Goal: Complete application form

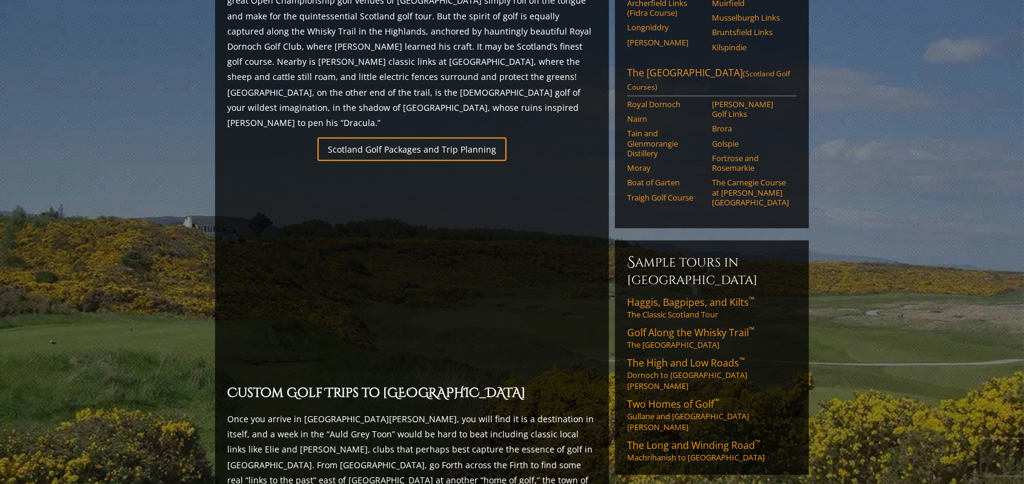
scroll to position [808, 0]
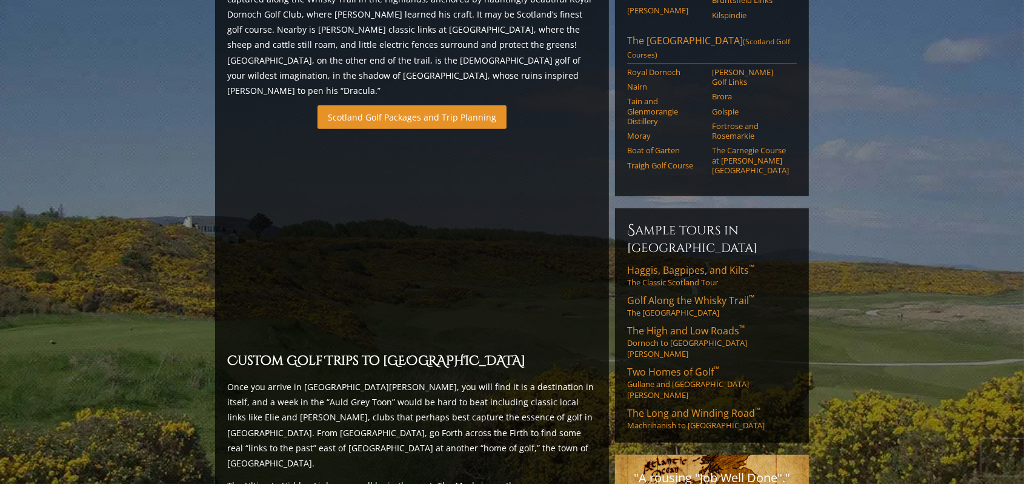
click at [397, 105] on link "Scotland Golf Packages and Trip Planning" at bounding box center [411, 117] width 189 height 24
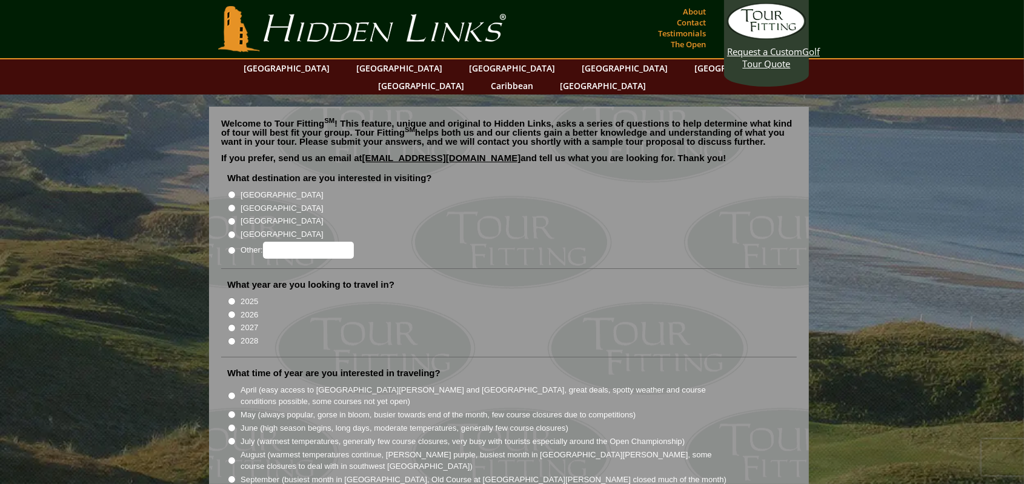
click at [254, 202] on label "[GEOGRAPHIC_DATA]" at bounding box center [282, 208] width 82 height 12
click at [236, 204] on input "[GEOGRAPHIC_DATA]" at bounding box center [232, 208] width 8 height 8
radio input "true"
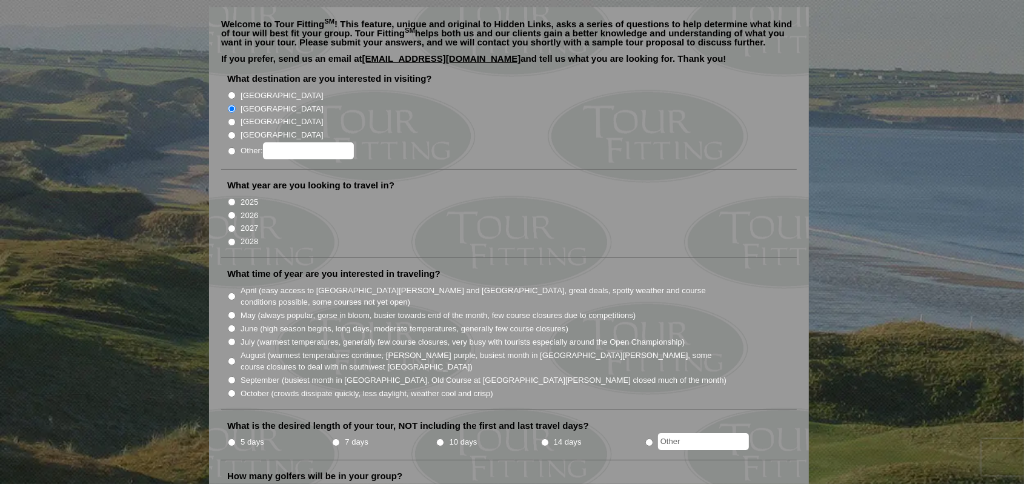
scroll to position [101, 0]
click at [247, 208] on label "2026" at bounding box center [250, 214] width 18 height 12
click at [236, 210] on input "2026" at bounding box center [232, 214] width 8 height 8
radio input "true"
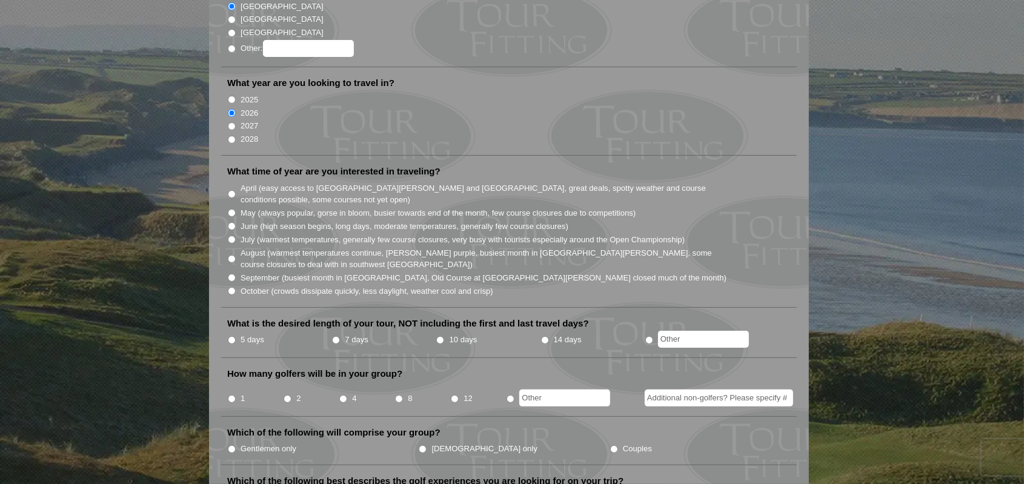
click at [230, 222] on input "June (high season begins, long days, moderate temperatures, generally few cours…" at bounding box center [232, 226] width 8 height 8
radio input "true"
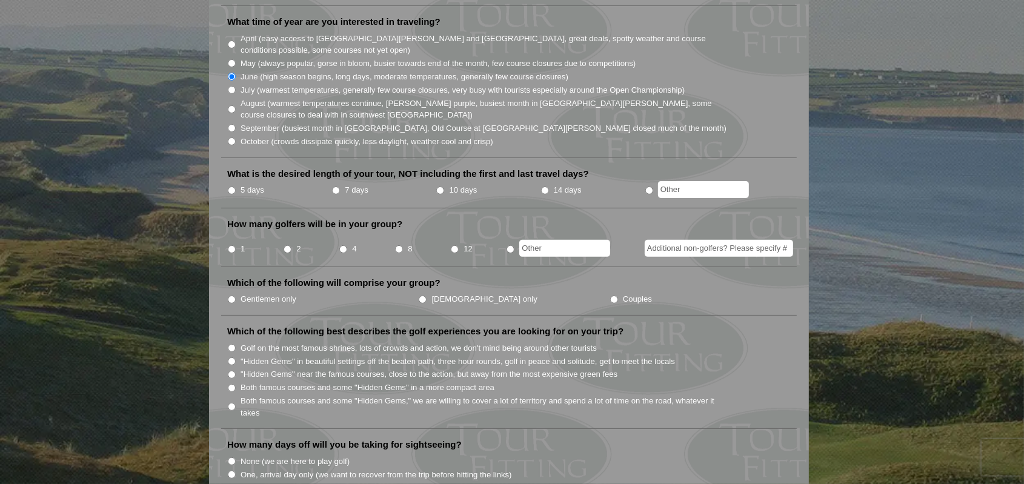
scroll to position [404, 0]
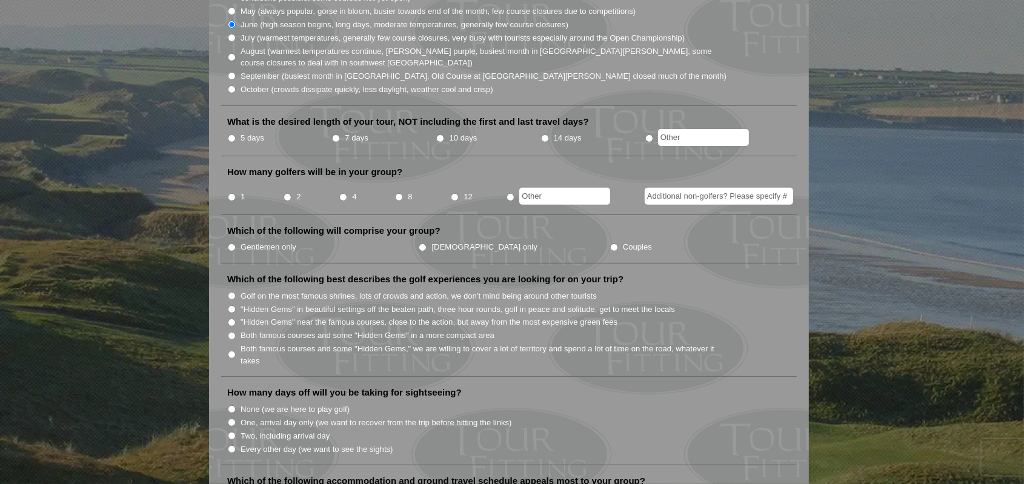
click at [336, 135] on input "7 days" at bounding box center [336, 139] width 8 height 8
radio input "true"
click at [344, 193] on input "4" at bounding box center [343, 197] width 8 height 8
radio input "true"
click at [610, 244] on input "Couples" at bounding box center [614, 248] width 8 height 8
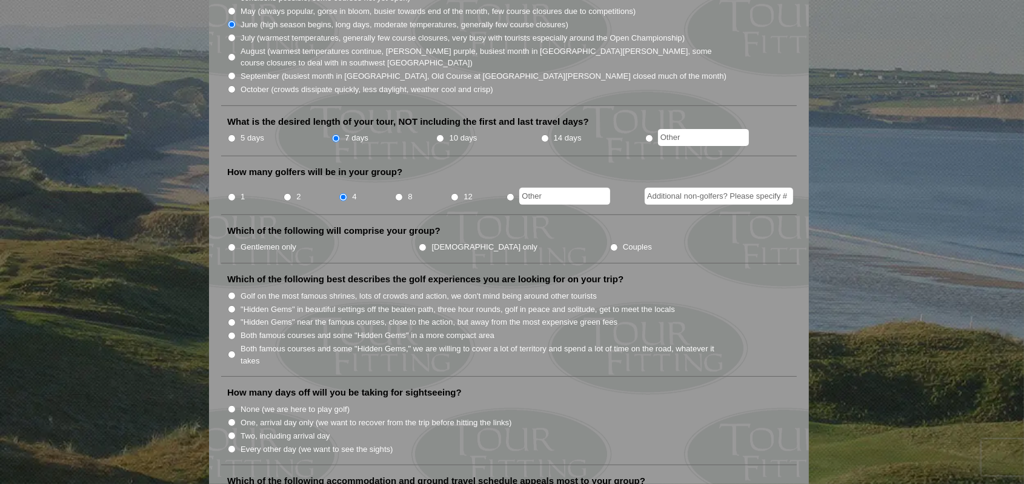
radio input "true"
click at [706, 188] on input "Additional non-golfers? Please specify #" at bounding box center [719, 196] width 148 height 17
type input "4"
click at [696, 225] on li "Which of the following will comprise your group? Gentlemen only Ladies only Cou…" at bounding box center [509, 244] width 576 height 39
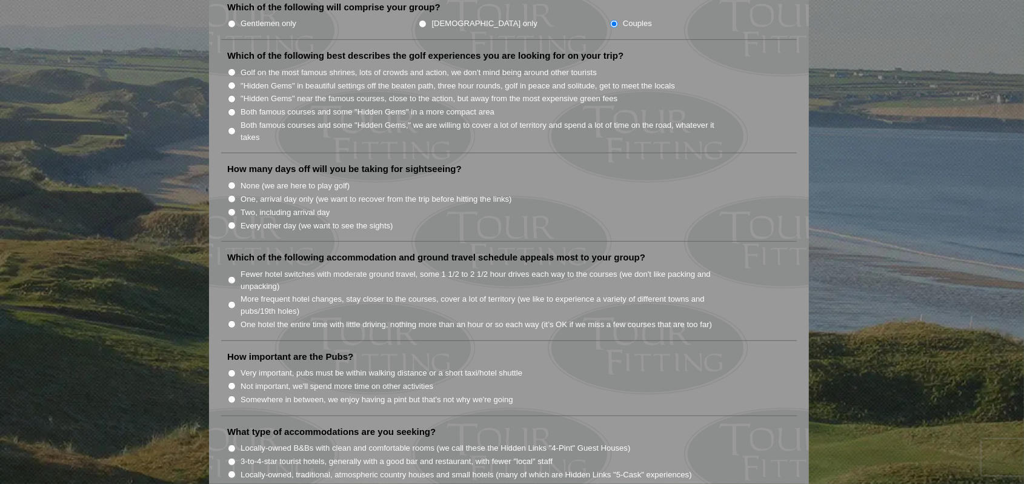
scroll to position [706, 0]
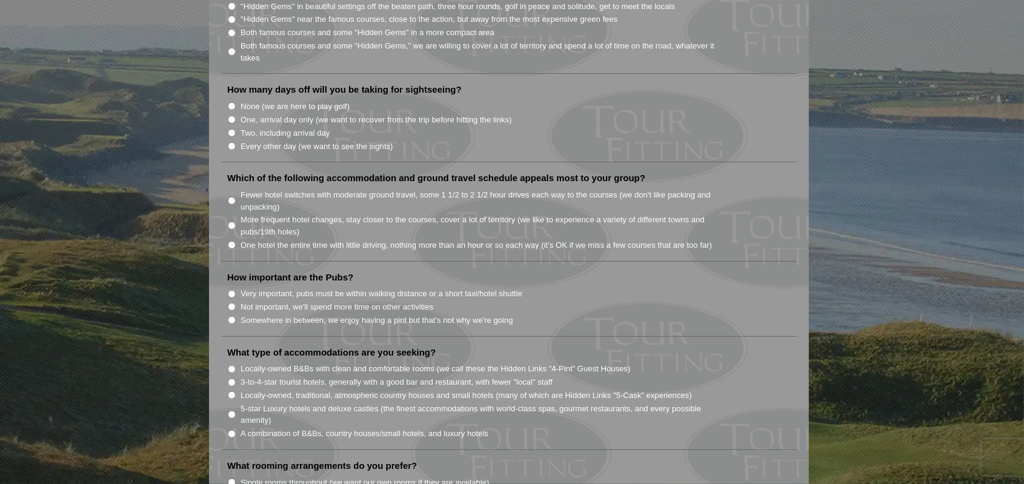
click at [233, 102] on input "None (we are here to play golf)" at bounding box center [232, 106] width 8 height 8
radio input "true"
click at [230, 197] on input "Fewer hotel switches with moderate ground travel, some 1 1/2 to 2 1/2 hour driv…" at bounding box center [232, 201] width 8 height 8
radio input "true"
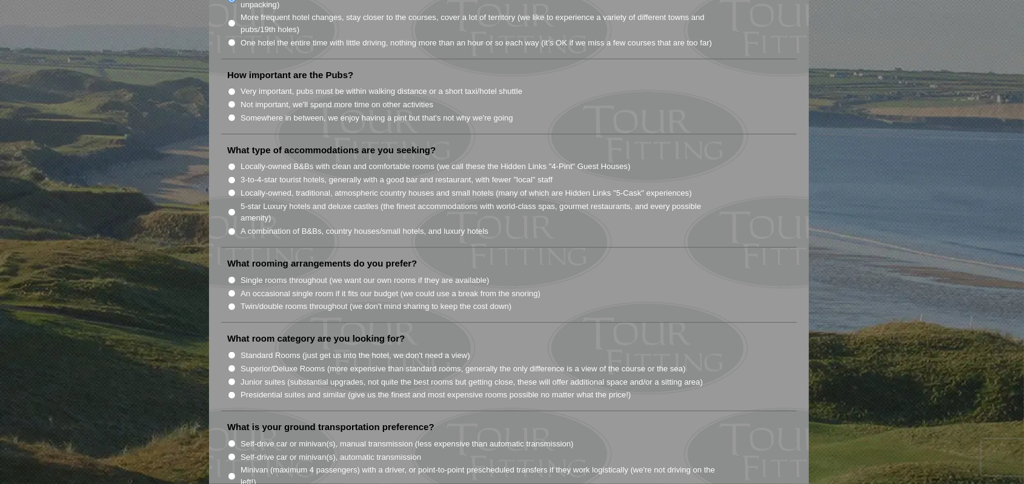
click at [233, 189] on input "Locally-owned, traditional, atmospheric country houses and small hotels (many o…" at bounding box center [232, 193] width 8 height 8
radio input "true"
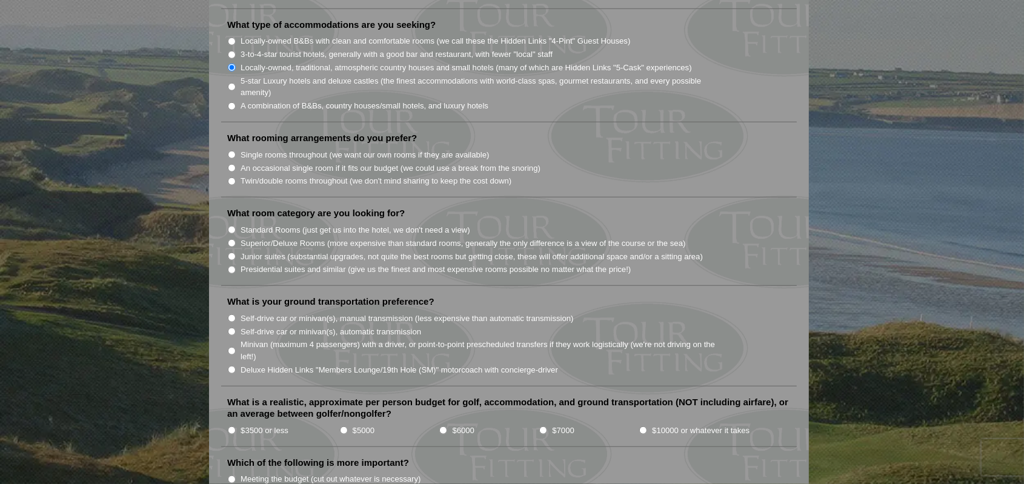
scroll to position [1111, 0]
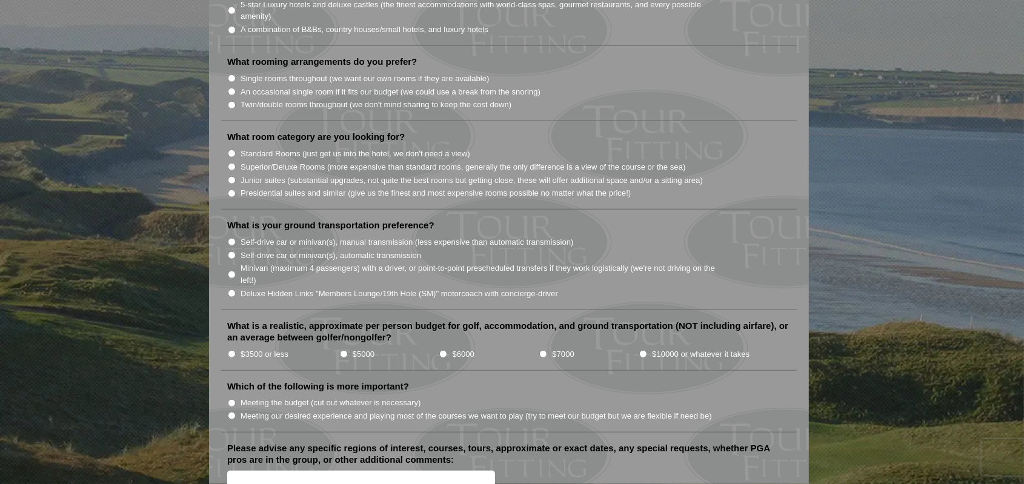
click at [233, 176] on input "Junior suites (substantial upgrades, not quite the best rooms but getting close…" at bounding box center [232, 180] width 8 height 8
radio input "true"
click at [229, 290] on input "Deluxe Hidden Links "Members Lounge/19th Hole (SM)" motorcoach with concierge-d…" at bounding box center [232, 294] width 8 height 8
radio input "true"
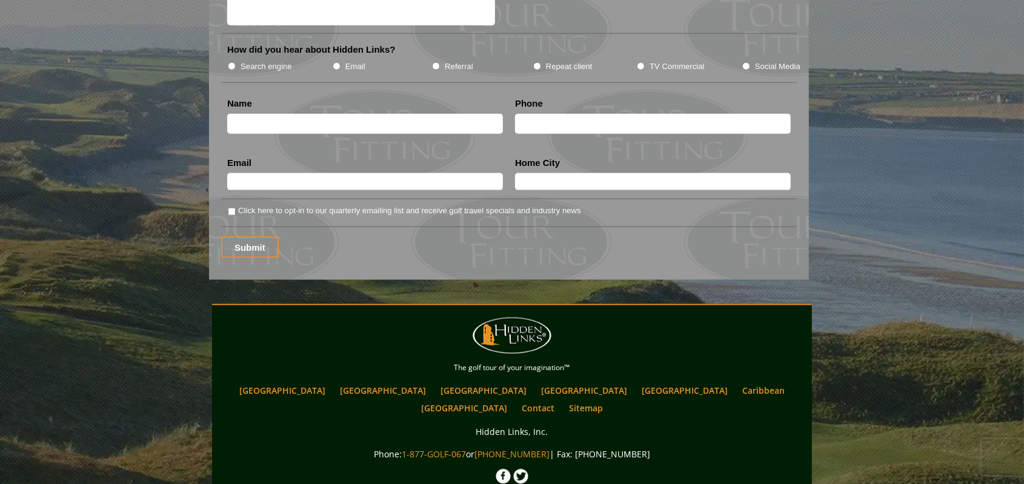
scroll to position [837, 0]
